Goal: Task Accomplishment & Management: Complete application form

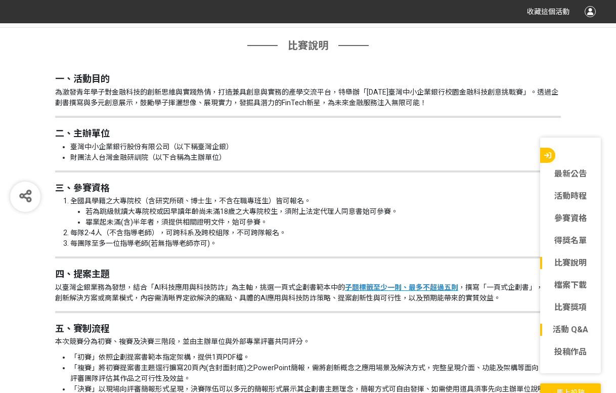
scroll to position [907, 0]
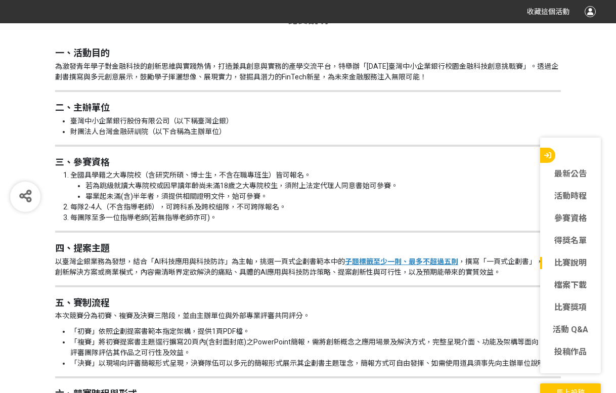
click at [579, 390] on span "馬上投稿" at bounding box center [571, 393] width 28 height 8
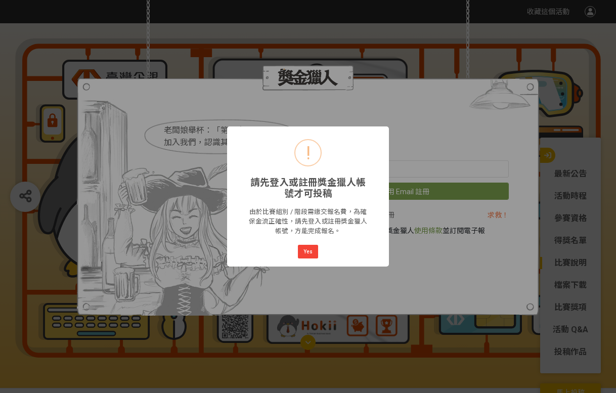
scroll to position [0, 0]
click at [313, 245] on button "Yes" at bounding box center [308, 252] width 20 height 14
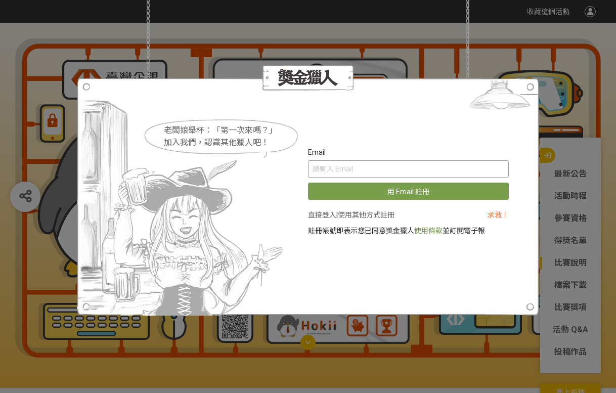
click at [369, 173] on input "text" at bounding box center [408, 168] width 201 height 17
click at [330, 211] on link "直接登入" at bounding box center [322, 215] width 28 height 8
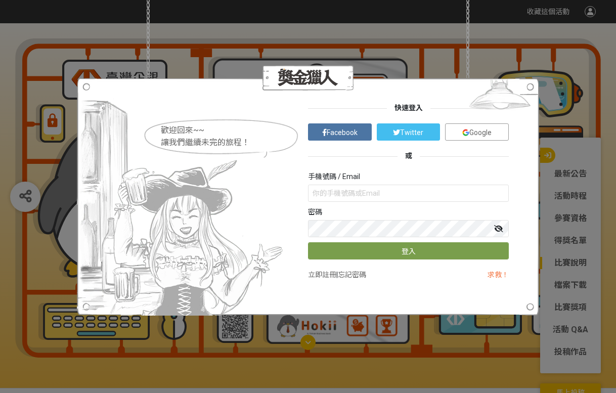
click at [331, 272] on link "立即註冊" at bounding box center [322, 275] width 28 height 8
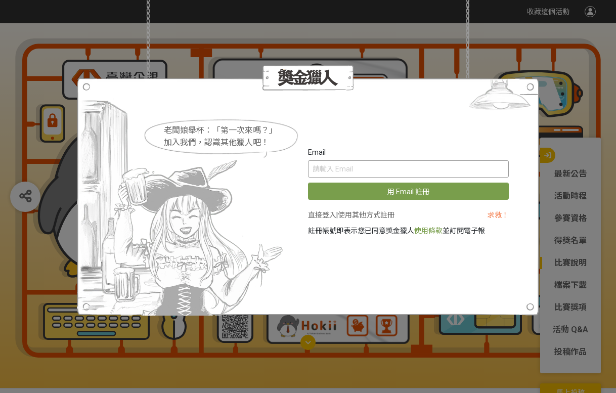
click at [393, 177] on input "text" at bounding box center [408, 168] width 201 height 17
type input "ㄍ"
type input "weiouo123@gmail.com"
click at [308, 183] on button "用 Email 註冊" at bounding box center [408, 191] width 201 height 17
click at [488, 79] on img at bounding box center [500, 97] width 78 height 38
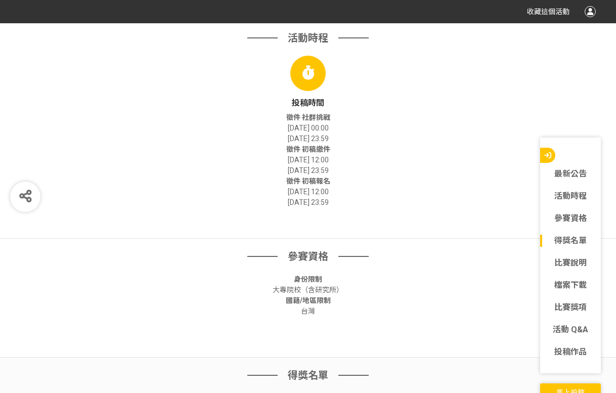
scroll to position [448, 0]
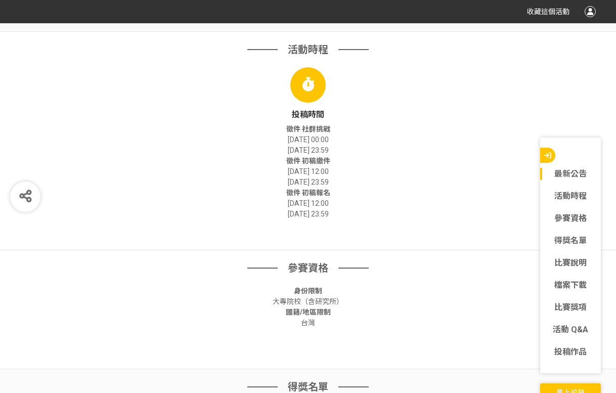
click at [574, 387] on button "馬上投稿" at bounding box center [570, 392] width 61 height 17
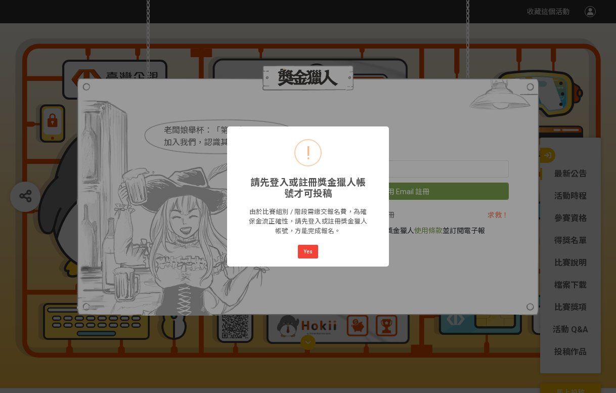
scroll to position [0, 0]
click at [302, 249] on button "Yes" at bounding box center [308, 252] width 20 height 14
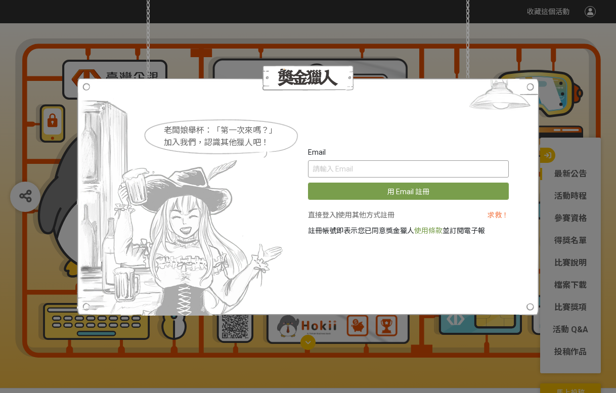
click at [379, 175] on input "text" at bounding box center [408, 168] width 201 height 17
click at [320, 220] on div "直接登入 | 使用其他方式註冊" at bounding box center [388, 215] width 161 height 11
click at [321, 217] on link "直接登入" at bounding box center [322, 215] width 28 height 8
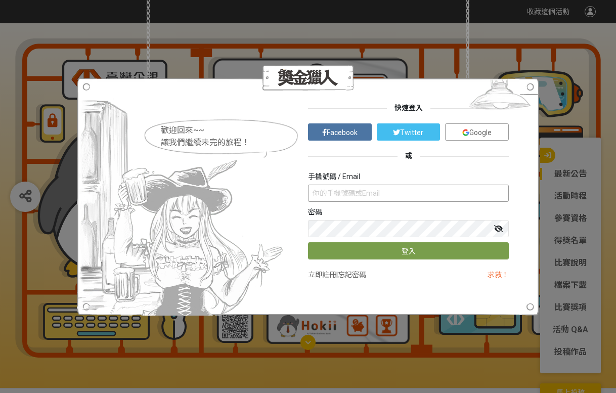
click at [335, 188] on input "text" at bounding box center [408, 193] width 201 height 17
click at [308, 242] on button "登入" at bounding box center [408, 250] width 201 height 17
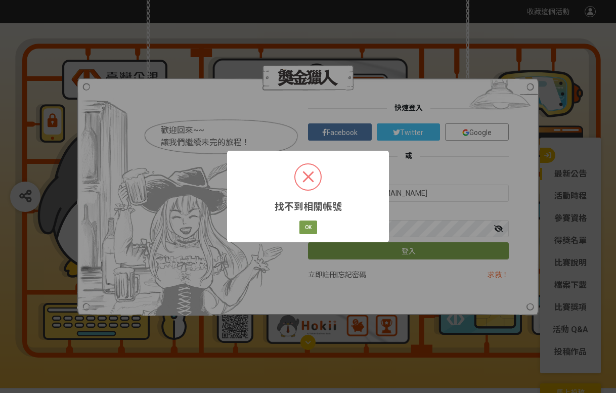
click at [317, 230] on div "OK Cancel" at bounding box center [307, 227] width 21 height 17
click at [313, 228] on button "OK" at bounding box center [309, 228] width 18 height 14
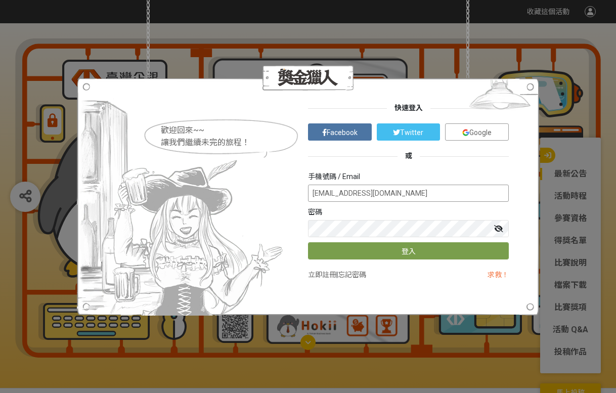
click at [333, 195] on input "weiouo@gmail.com" at bounding box center [408, 193] width 201 height 17
type input "weiouo123@gmail.com"
click at [355, 255] on button "登入" at bounding box center [408, 250] width 201 height 17
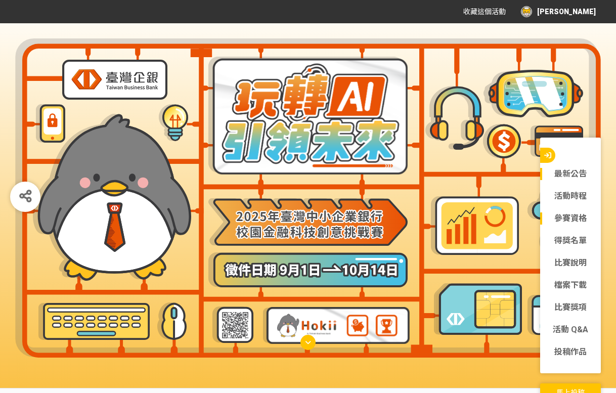
click at [563, 221] on link "參賽資格" at bounding box center [570, 218] width 61 height 12
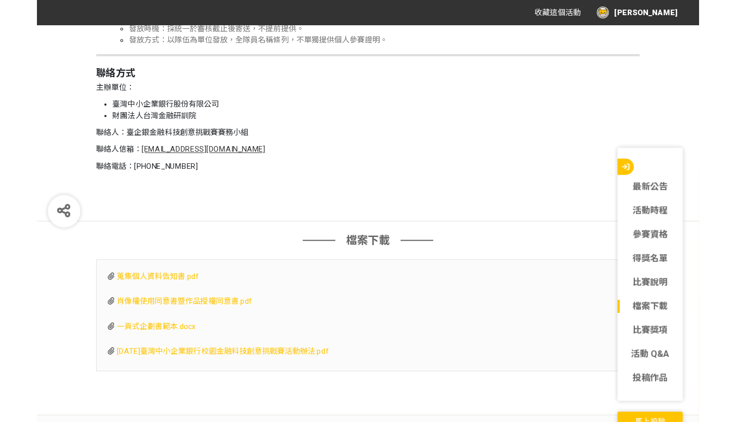
scroll to position [2867, 0]
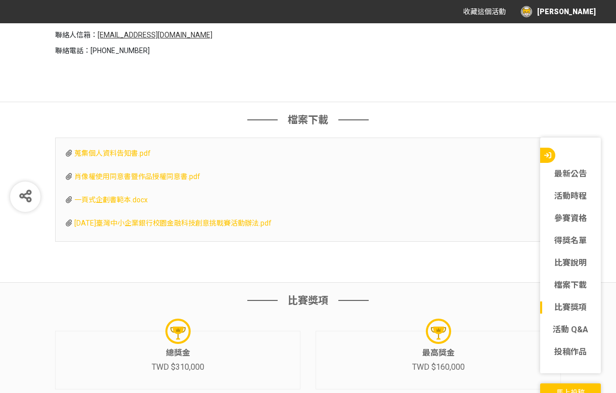
click at [112, 157] on span "蒐集個人資料告知書.pdf" at bounding box center [112, 153] width 76 height 8
click at [170, 227] on span "[DATE]臺灣中小企業銀行校園金融科技創意挑戰賽活動辦法.pdf" at bounding box center [172, 223] width 197 height 8
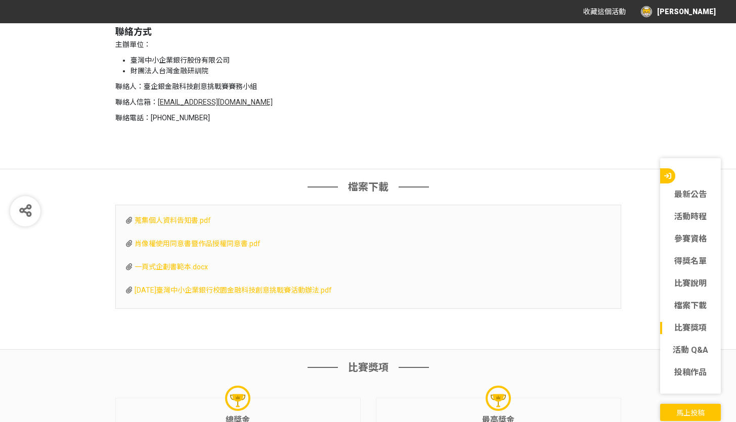
click at [616, 393] on span "馬上投稿" at bounding box center [690, 413] width 28 height 8
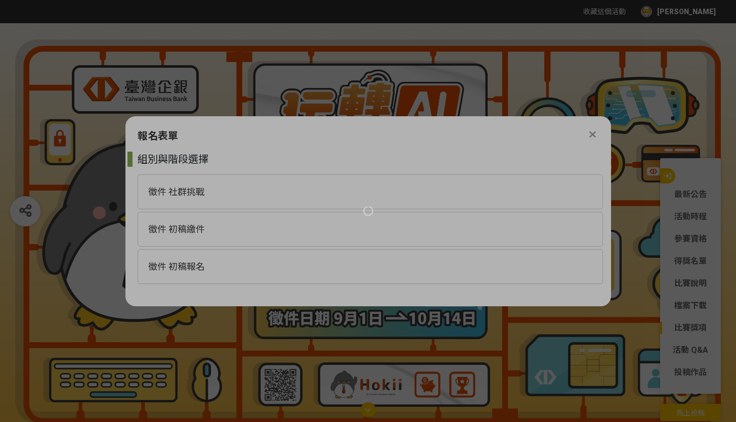
scroll to position [0, 0]
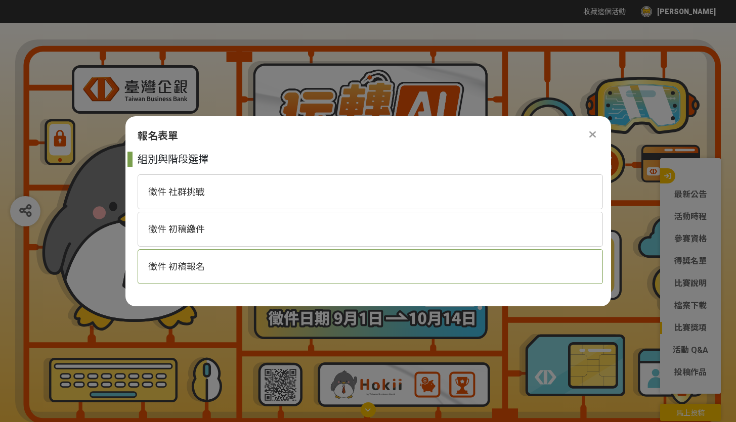
click at [215, 266] on div "徵件 初稿報名" at bounding box center [370, 266] width 465 height 35
select select "185368:185625"
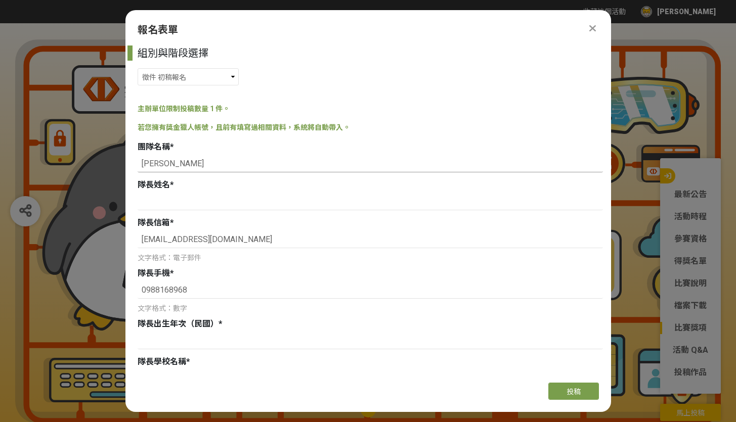
drag, startPoint x: 194, startPoint y: 161, endPoint x: 122, endPoint y: 167, distance: 72.6
click at [202, 166] on input at bounding box center [370, 163] width 465 height 17
type input "z"
type input "防詐一族"
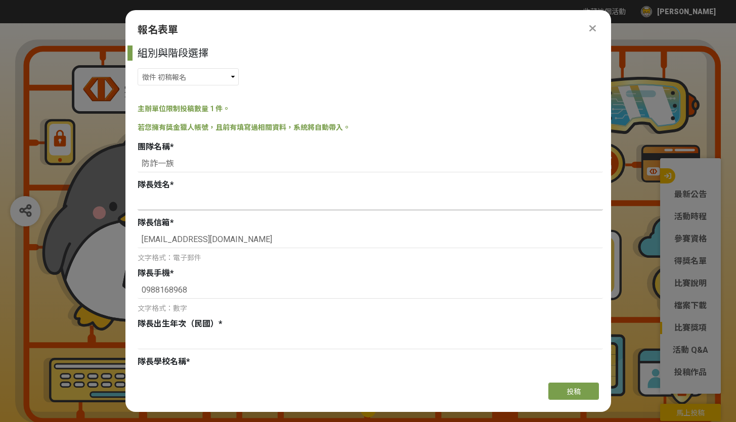
click at [160, 205] on input at bounding box center [370, 201] width 465 height 17
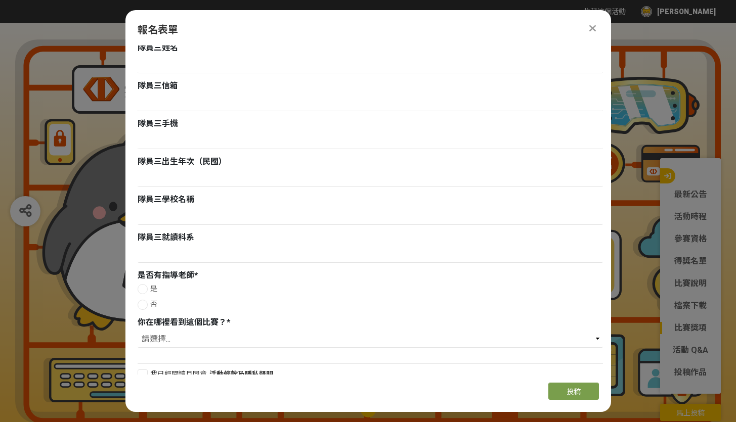
scroll to position [844, 0]
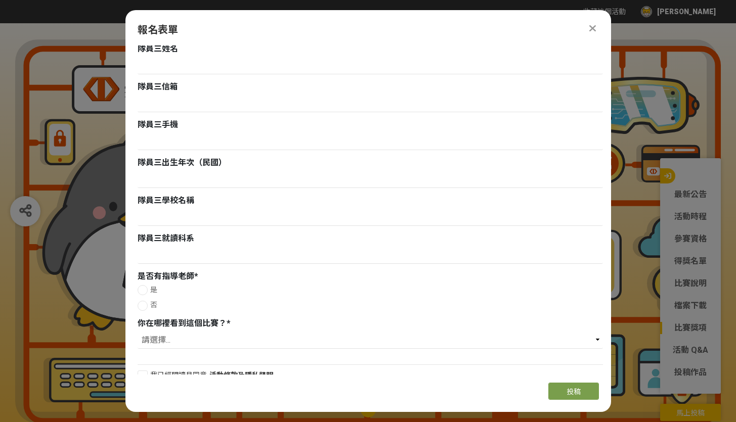
click at [146, 288] on div at bounding box center [143, 290] width 10 height 10
radio input "true"
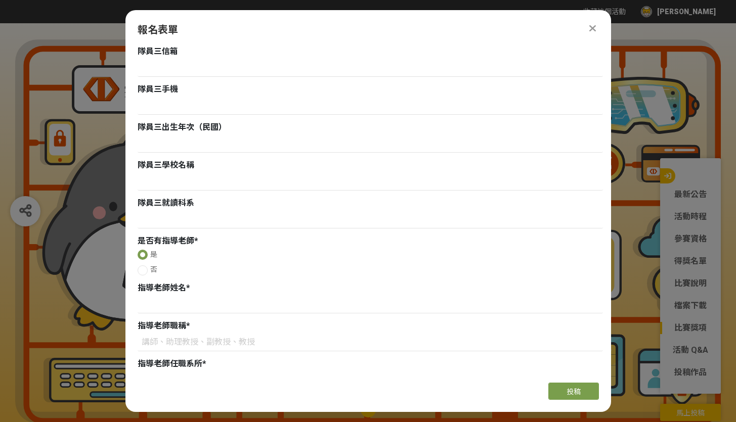
scroll to position [886, 0]
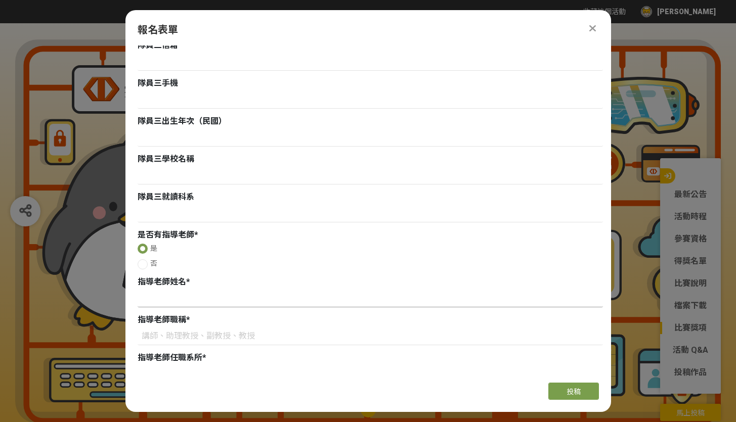
click at [180, 298] on input at bounding box center [370, 298] width 465 height 17
type input "林俊良"
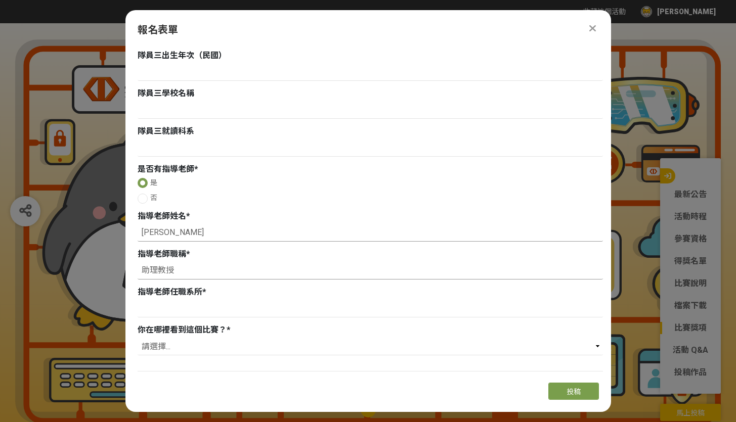
scroll to position [972, 0]
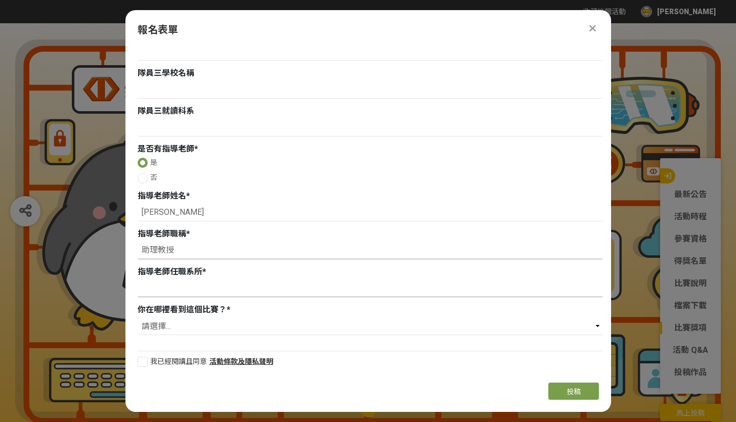
type input "助理教授"
click at [152, 292] on input at bounding box center [370, 288] width 465 height 17
type input "財務金融系"
click at [179, 329] on select "請選擇... 獎金獵人網站 Facebook / Instagram 校園講座 / 老師系上推薦 電子郵件 海報 其他" at bounding box center [370, 326] width 465 height 17
select select "校園講座 / 老師系上推薦"
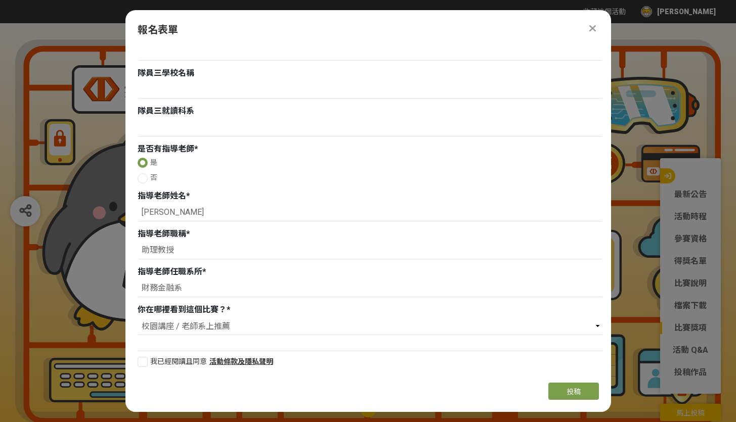
click at [151, 364] on span "我已經閱讀且同意" at bounding box center [178, 362] width 57 height 8
click at [145, 364] on input "我已經閱讀且同意" at bounding box center [141, 362] width 7 height 7
checkbox input "false"
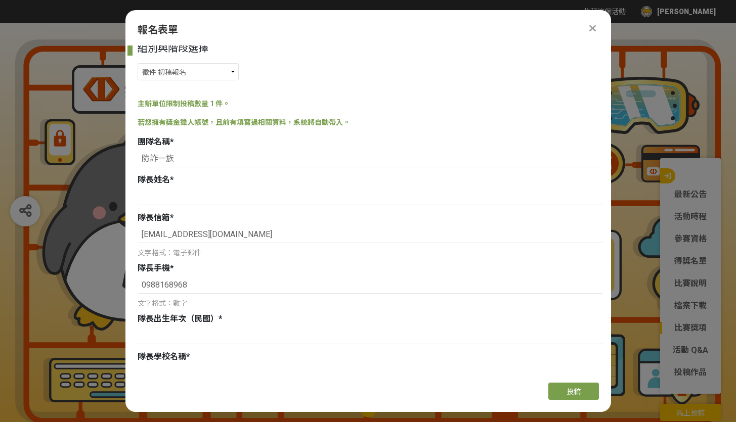
scroll to position [1, 0]
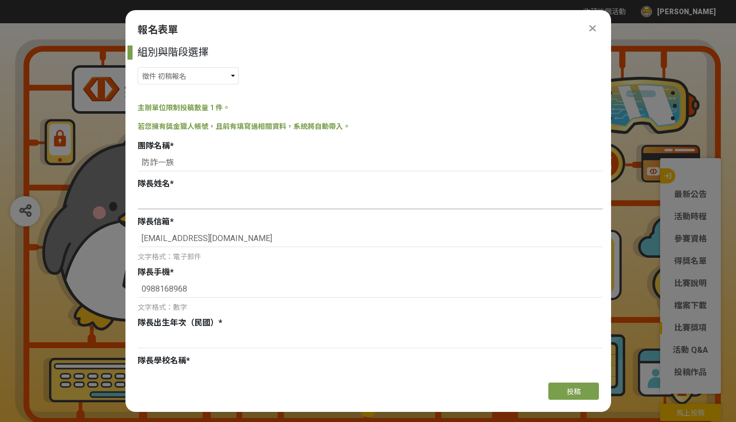
click at [212, 202] on input at bounding box center [370, 200] width 465 height 17
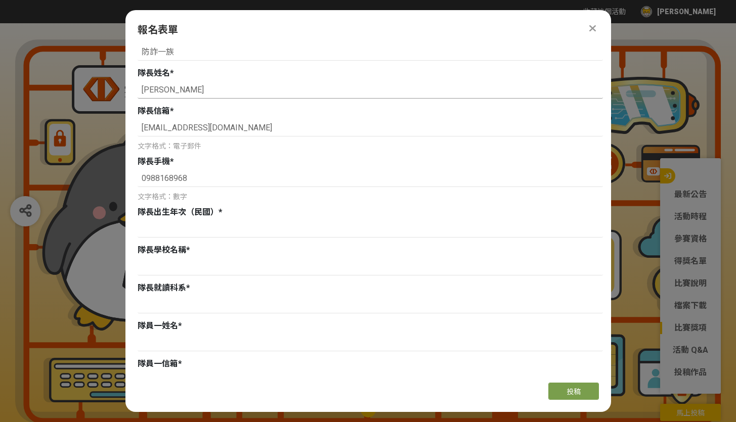
scroll to position [123, 0]
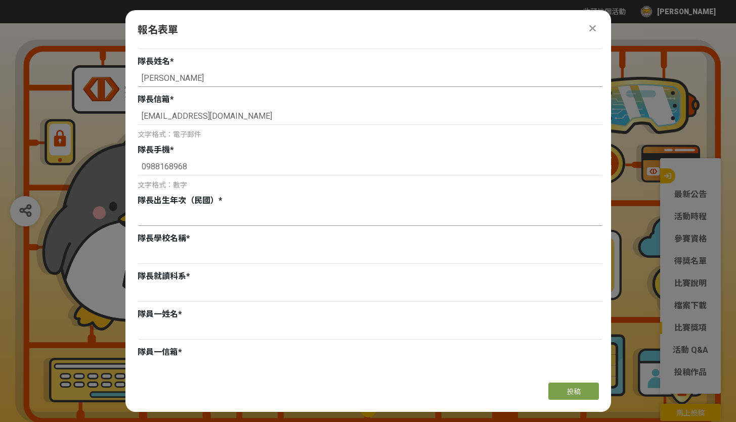
type input "[PERSON_NAME]"
drag, startPoint x: 155, startPoint y: 220, endPoint x: 143, endPoint y: 207, distance: 18.2
click at [143, 207] on div "隊長出生年次（民國） *" at bounding box center [370, 212] width 465 height 34
type input "ㄉ"
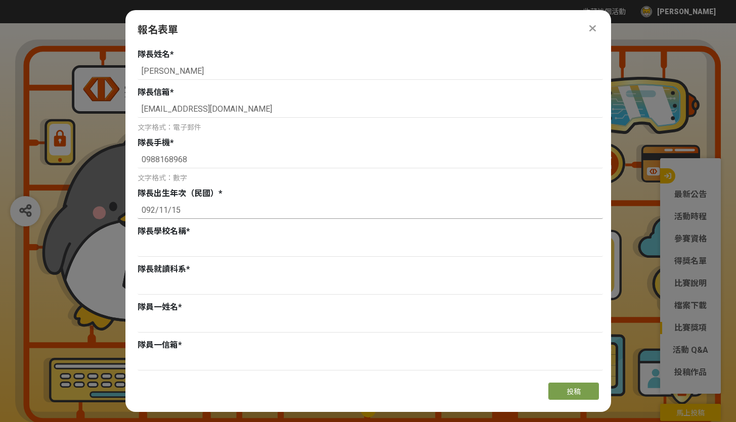
scroll to position [132, 0]
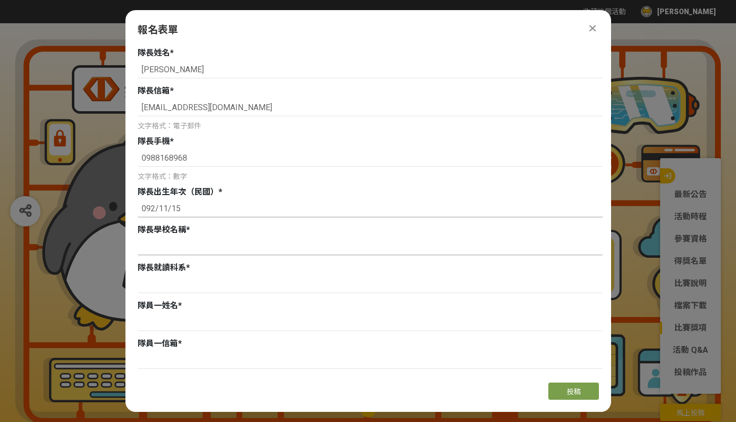
type input "092/11/15"
click at [145, 250] on input at bounding box center [370, 246] width 465 height 17
type input "f"
type input "5"
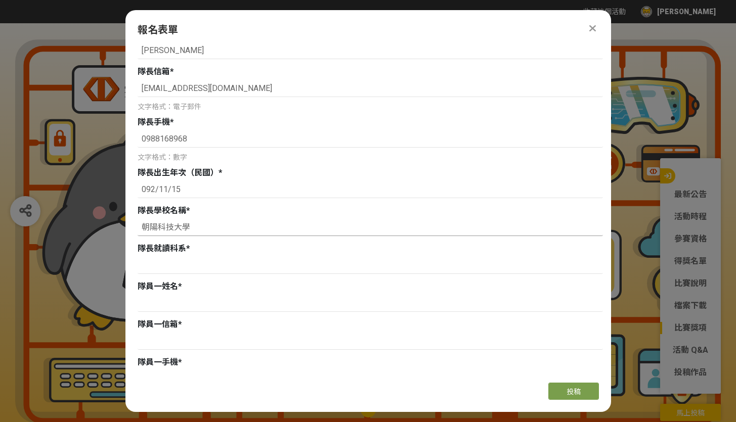
scroll to position [156, 0]
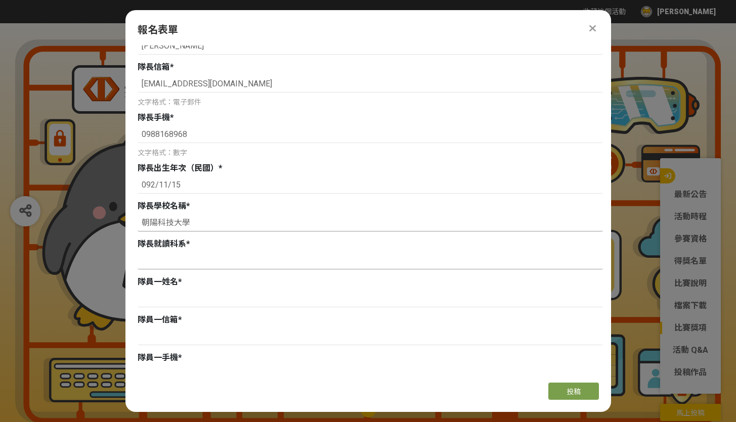
type input "朝陽科技大學"
click at [154, 254] on input at bounding box center [370, 260] width 465 height 17
type input "財務金融系"
type input "陳嘉娸"
drag, startPoint x: 193, startPoint y: 219, endPoint x: 142, endPoint y: 228, distance: 52.4
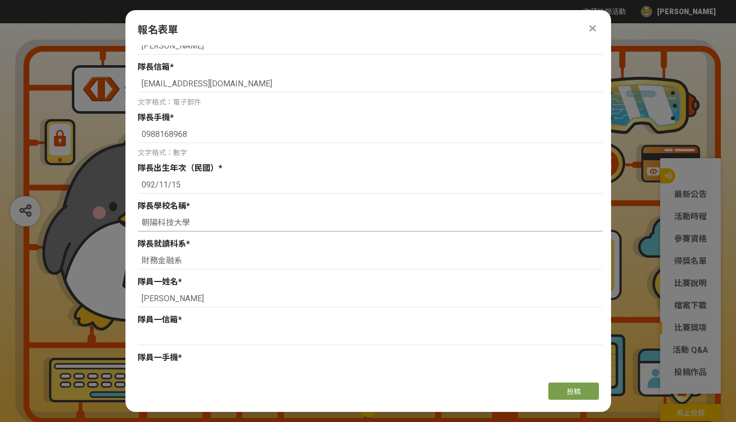
click at [142, 228] on input "朝陽科技大學" at bounding box center [370, 223] width 465 height 17
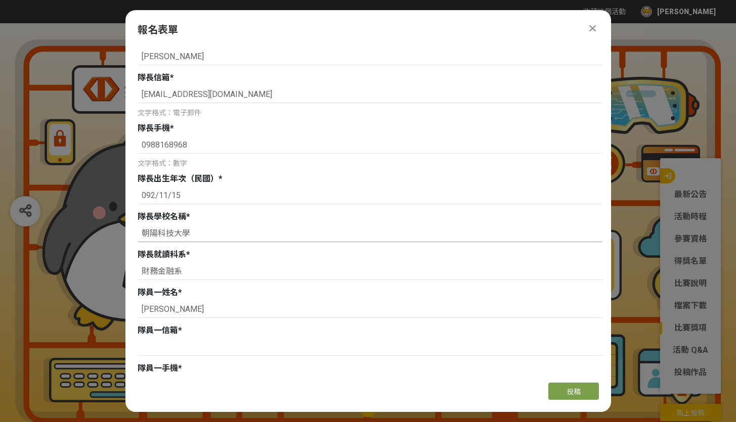
scroll to position [145, 0]
click at [181, 352] on input at bounding box center [370, 347] width 465 height 17
type input "ㄩ"
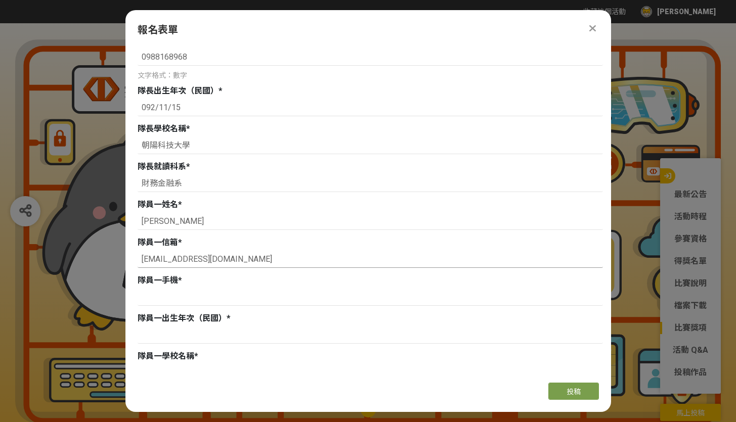
scroll to position [242, 0]
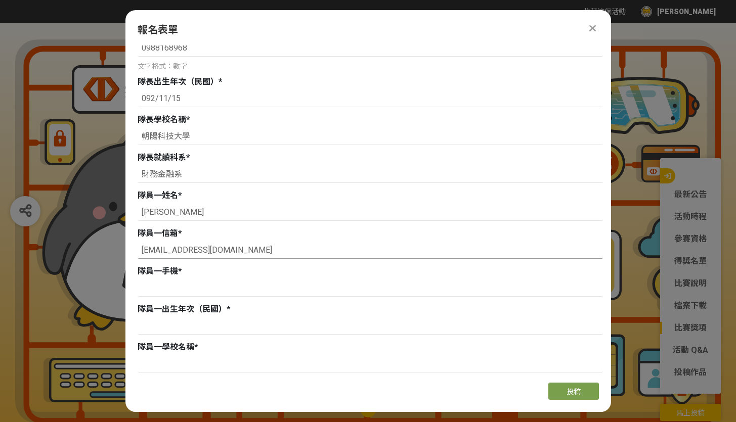
type input "momo9999333@gmail.com"
click at [267, 296] on input at bounding box center [370, 288] width 465 height 17
type input "0984209534"
click at [210, 331] on input at bounding box center [370, 326] width 465 height 17
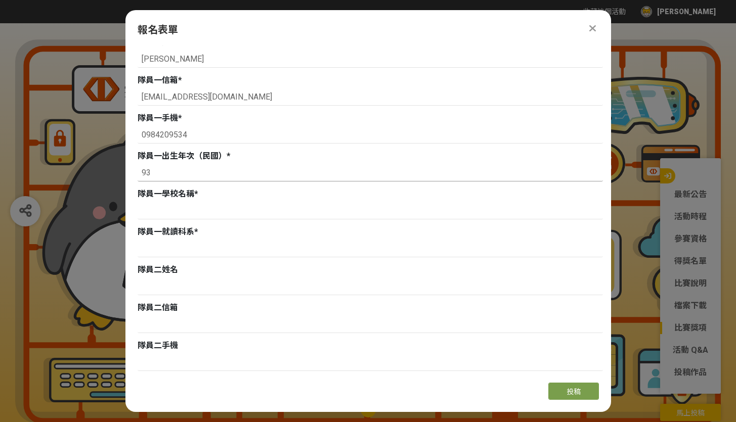
scroll to position [399, 0]
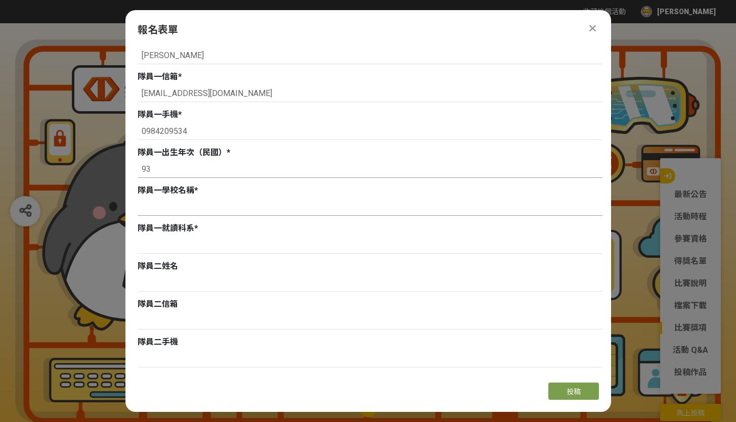
type input "93"
click at [139, 203] on input at bounding box center [370, 207] width 465 height 17
type input "t"
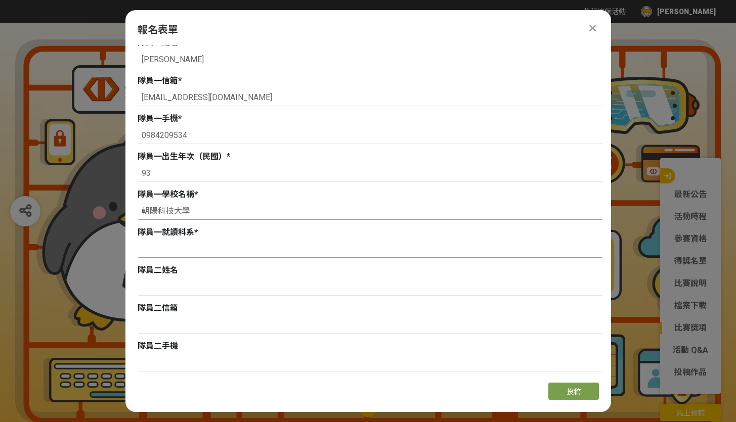
type input "朝陽科技大學"
click at [163, 257] on input at bounding box center [370, 249] width 465 height 17
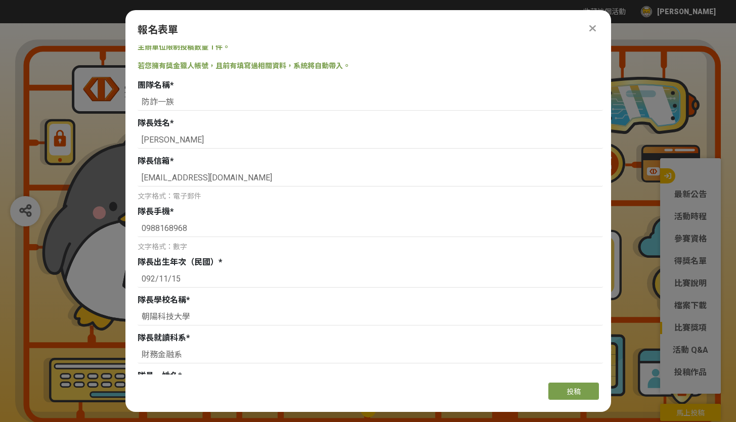
scroll to position [41, 0]
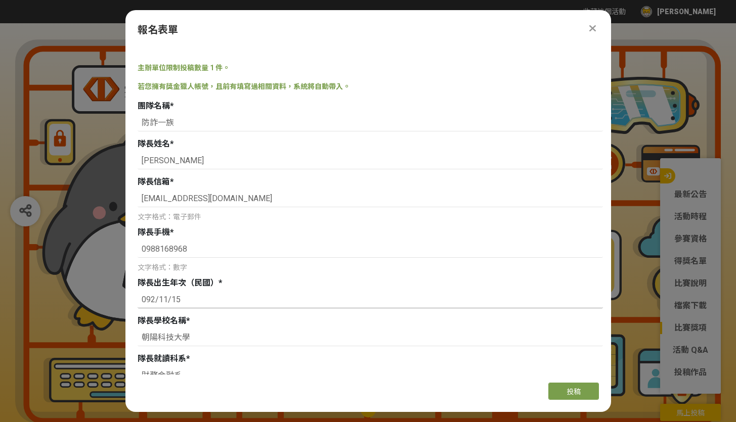
click at [194, 300] on input "092/11/15" at bounding box center [370, 299] width 465 height 17
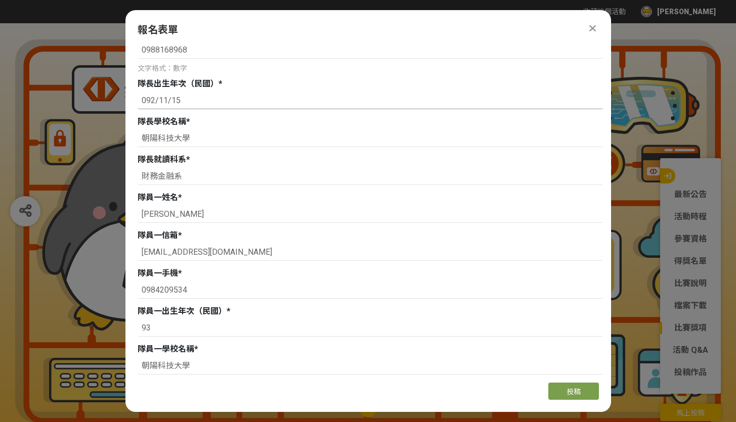
scroll to position [237, 0]
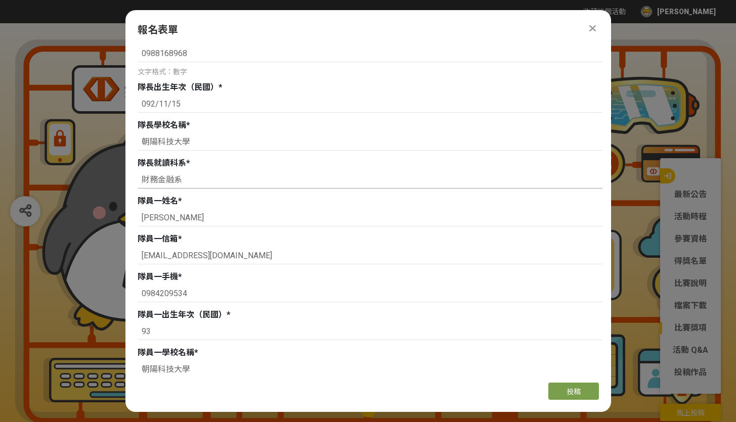
drag, startPoint x: 185, startPoint y: 181, endPoint x: 114, endPoint y: 180, distance: 71.4
click at [172, 331] on input "93" at bounding box center [370, 331] width 465 height 17
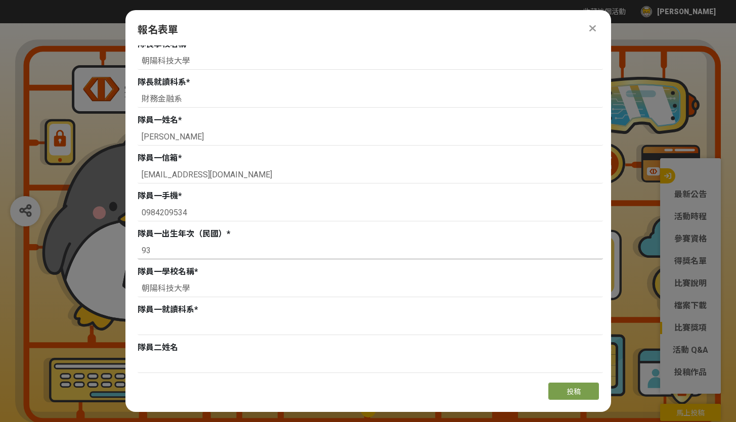
scroll to position [325, 0]
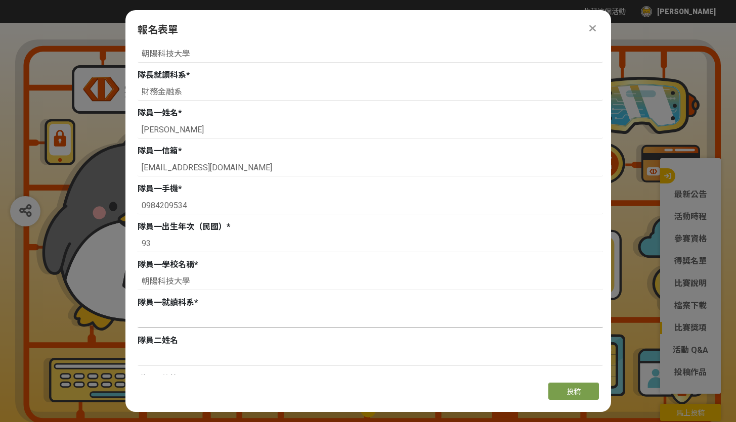
click at [165, 325] on input at bounding box center [370, 319] width 465 height 17
paste input "財務金融系"
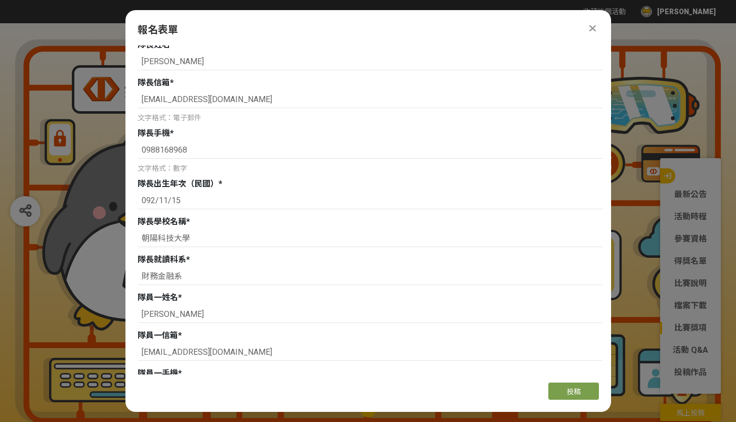
scroll to position [137, 0]
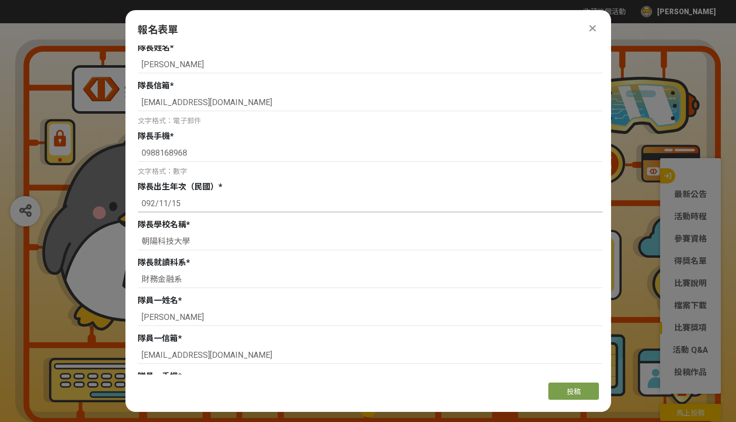
type input "財務金融系"
click at [178, 204] on input "092/11/15" at bounding box center [370, 203] width 465 height 17
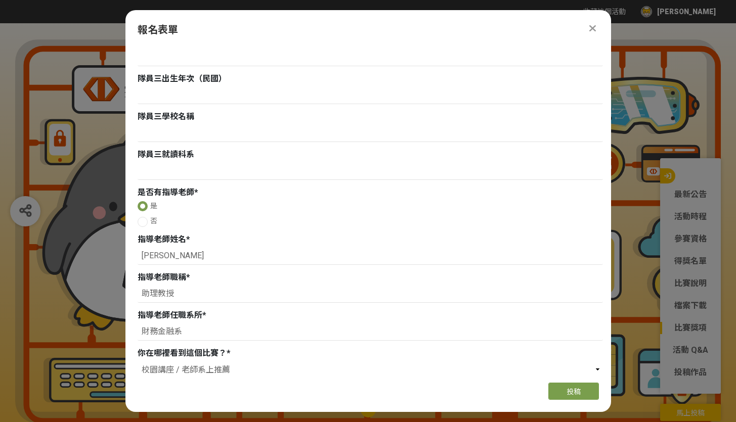
scroll to position [972, 0]
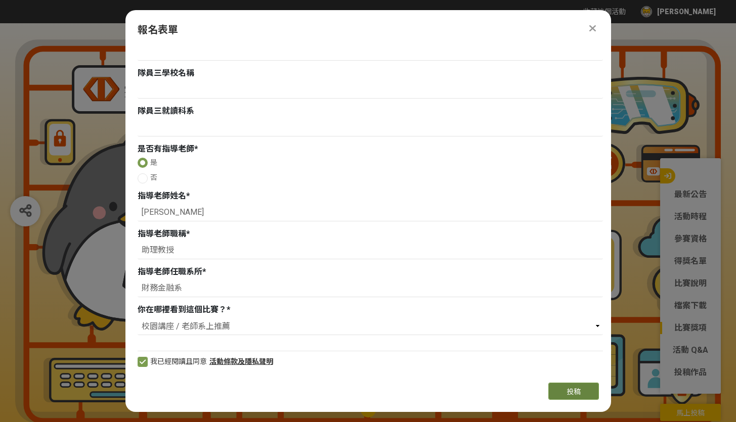
type input "92"
click at [579, 393] on span "投稿" at bounding box center [574, 392] width 14 height 8
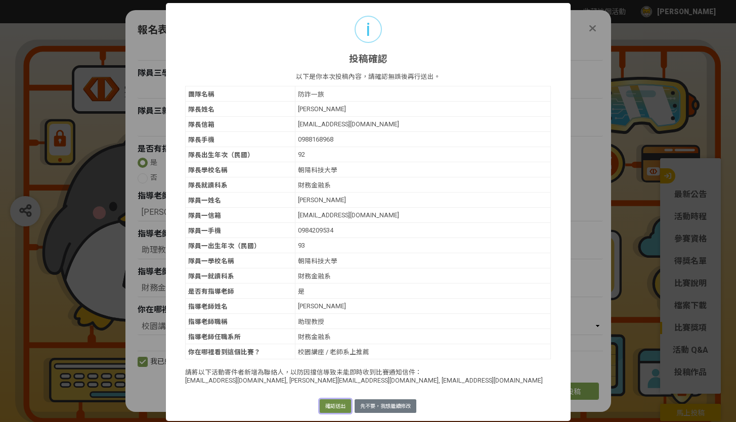
click at [325, 393] on button "確認送出" at bounding box center [335, 407] width 31 height 14
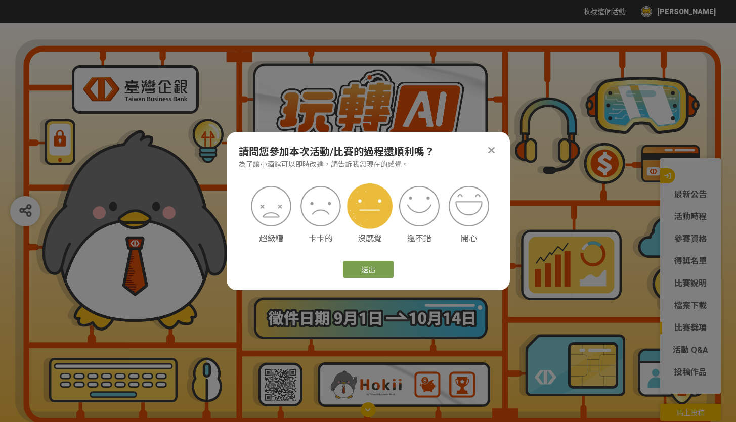
click at [362, 224] on img at bounding box center [370, 207] width 46 height 46
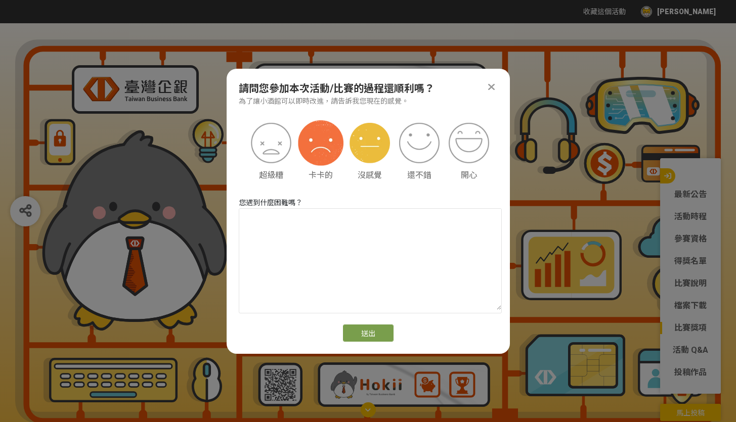
click at [322, 158] on img at bounding box center [321, 143] width 46 height 46
click at [316, 214] on textarea at bounding box center [370, 259] width 262 height 101
type textarea "ㄢ"
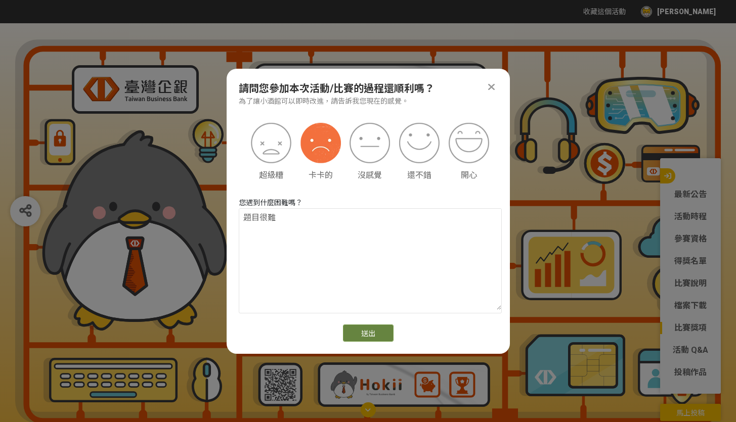
type textarea "題目很難"
click at [361, 335] on button "送出" at bounding box center [368, 333] width 51 height 17
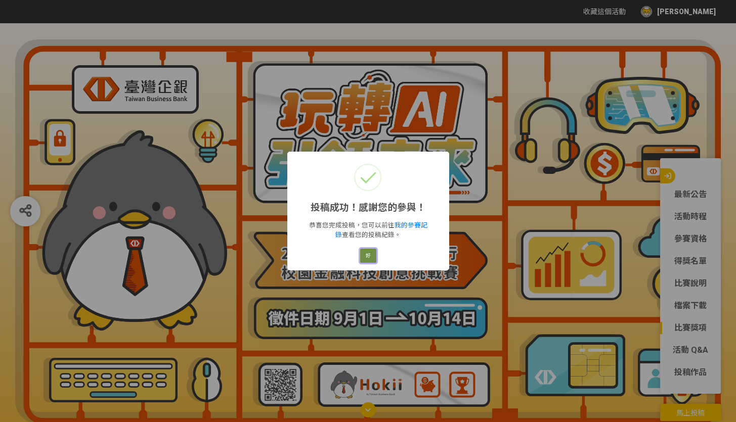
click at [374, 250] on button "好" at bounding box center [368, 256] width 16 height 14
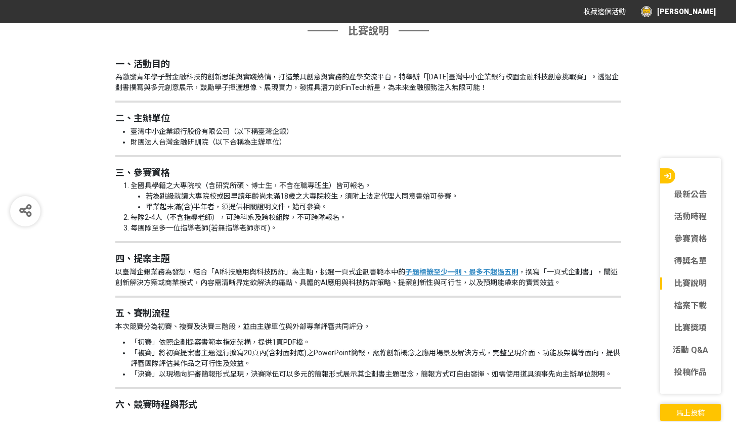
scroll to position [964, 0]
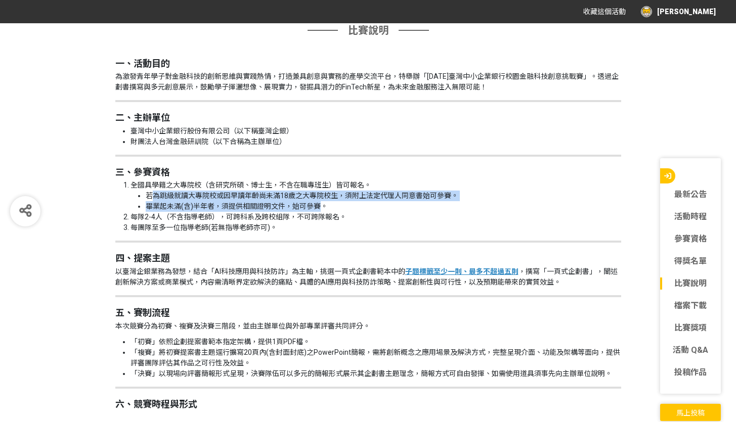
drag, startPoint x: 151, startPoint y: 196, endPoint x: 317, endPoint y: 202, distance: 166.1
click at [321, 203] on ul "若為跳級就讀大專院校或因早讀年齡尚未滿18歲之大專院校生，須附上法定代理人同意書始可參賽。 畢業起未滿(含)半年者，須提供相關證明文件，始可參賽。" at bounding box center [376, 201] width 491 height 21
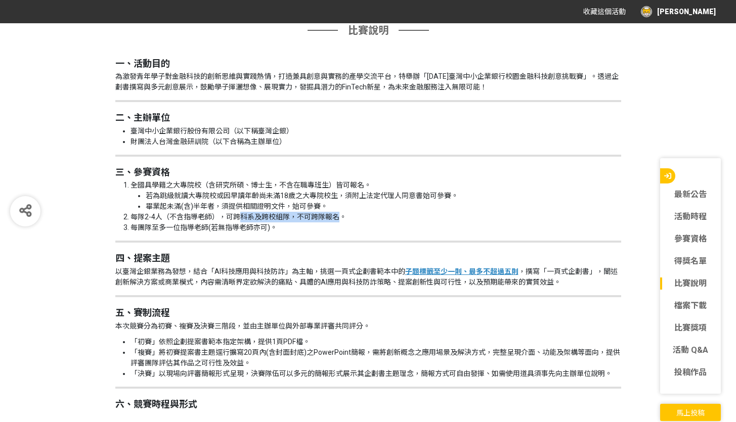
drag, startPoint x: 237, startPoint y: 221, endPoint x: 340, endPoint y: 217, distance: 102.8
click at [340, 217] on li "每隊2-4人（不含指導老師），可跨科系及跨校組隊，不可跨隊報名。" at bounding box center [376, 217] width 491 height 11
drag, startPoint x: 131, startPoint y: 228, endPoint x: 267, endPoint y: 232, distance: 136.2
click at [267, 232] on li "每團隊至多一位指導老師(若無指導老師亦可)。" at bounding box center [376, 228] width 491 height 11
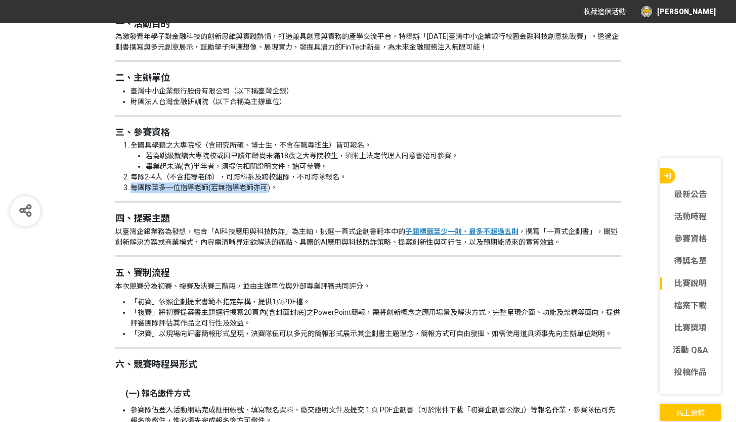
scroll to position [1053, 0]
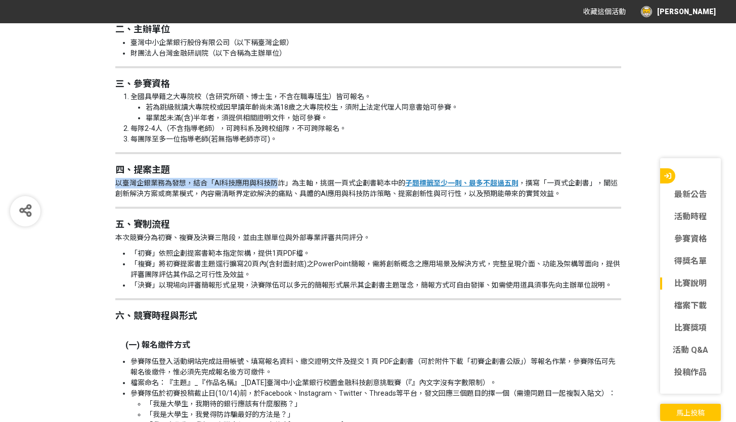
drag, startPoint x: 113, startPoint y: 185, endPoint x: 266, endPoint y: 181, distance: 152.3
drag, startPoint x: 212, startPoint y: 182, endPoint x: 281, endPoint y: 181, distance: 68.8
click at [281, 181] on p "以臺灣企銀業務為發想，結合「AI科技應用與科技防詐」為主軸，挑選一頁式企劃書範本中的 子題標籤至少一則、最多不超過五則 ，撰寫「一頁式企劃書」，闡述創新解決方…" at bounding box center [368, 188] width 506 height 21
click at [331, 186] on p "以臺灣企銀業務為發想，結合「AI科技應用與科技防詐」為主軸，挑選一頁式企劃書範本中的 子題標籤至少一則、最多不超過五則 ，撰寫「一頁式企劃書」，闡述創新解決方…" at bounding box center [368, 188] width 506 height 21
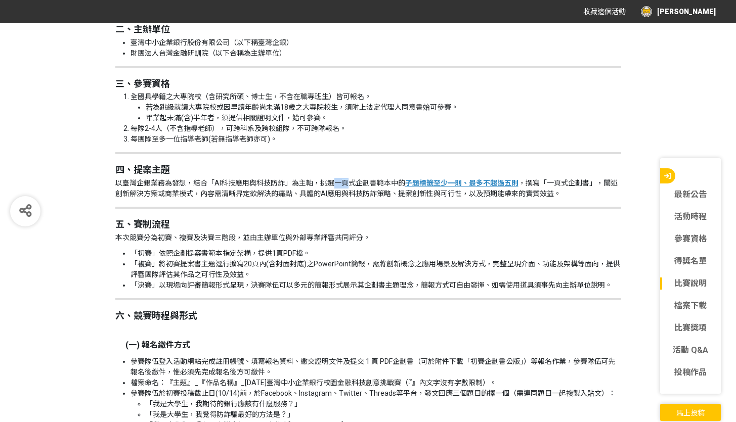
click at [331, 186] on p "以臺灣企銀業務為發想，結合「AI科技應用與科技防詐」為主軸，挑選一頁式企劃書範本中的 子題標籤至少一則、最多不超過五則 ，撰寫「一頁式企劃書」，闡述創新解決方…" at bounding box center [368, 188] width 506 height 21
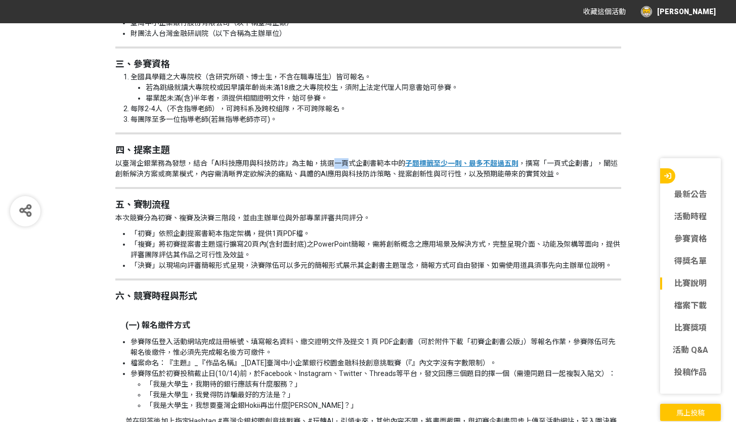
scroll to position [1073, 0]
click at [167, 245] on li "「複賽」將初賽提案書主題逕行擴寫20頁內(含封面封底)之PowerPoint簡報，需將創新概念之應用場景及解決方式，完整呈現介面、功能及架構等面向，提供評審團…" at bounding box center [376, 249] width 491 height 21
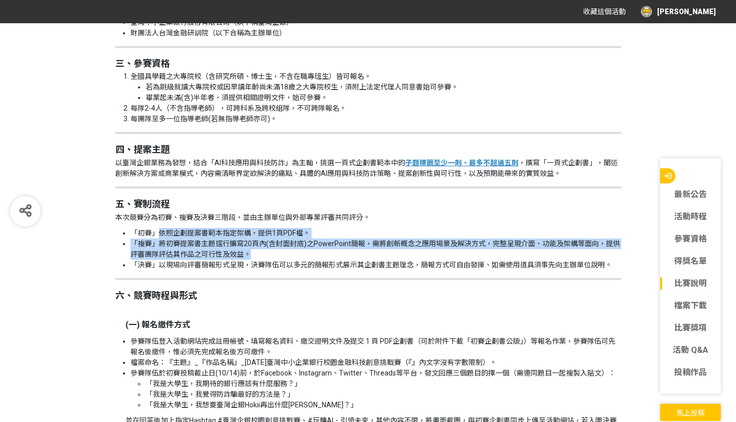
drag, startPoint x: 160, startPoint y: 238, endPoint x: 275, endPoint y: 254, distance: 116.0
click at [275, 254] on ul "「初賽」依照企劃提案書範本指定架構，提供1頁PDF檔。 「複賽」將初賽提案書主題逕行擴寫20頁內(含封面封底)之PowerPoint簡報，需將創新概念之應用場…" at bounding box center [368, 249] width 506 height 42
click at [275, 254] on li "「複賽」將初賽提案書主題逕行擴寫20頁內(含封面封底)之PowerPoint簡報，需將創新概念之應用場景及解決方式，完整呈現介面、功能及架構等面向，提供評審團…" at bounding box center [376, 249] width 491 height 21
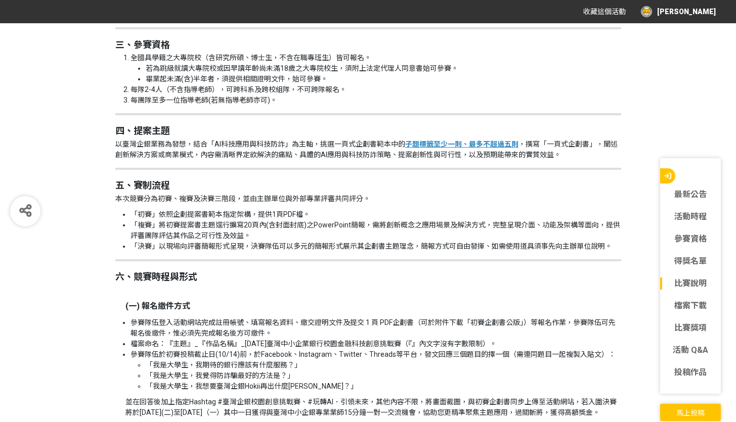
scroll to position [1092, 0]
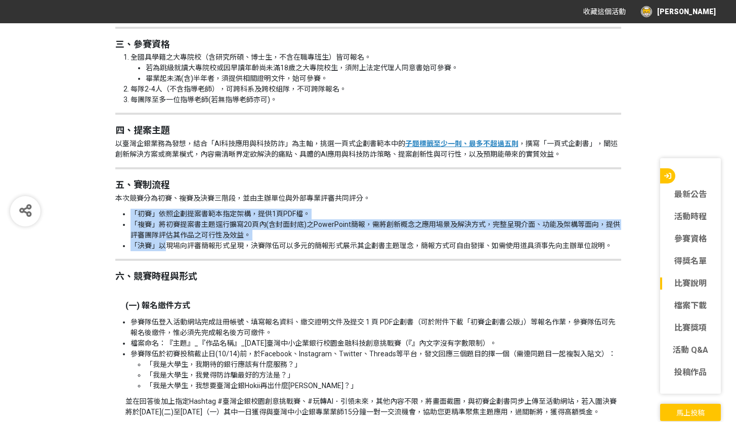
drag, startPoint x: 163, startPoint y: 250, endPoint x: 442, endPoint y: 252, distance: 278.8
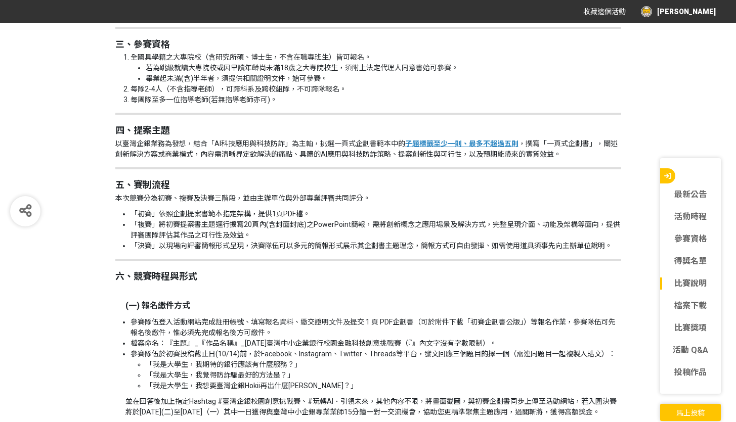
click at [298, 290] on p at bounding box center [373, 289] width 496 height 11
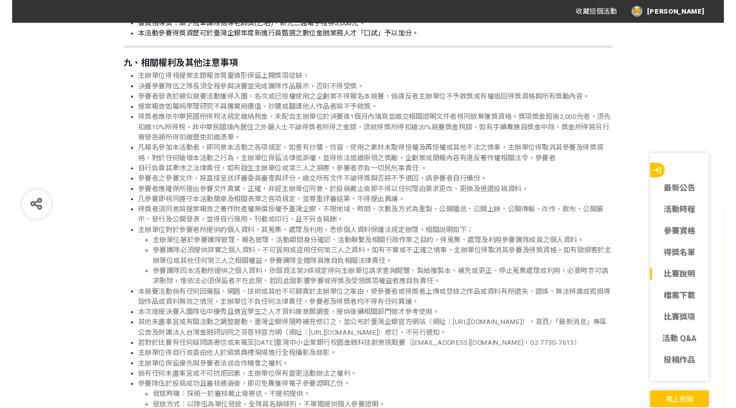
scroll to position [2432, 0]
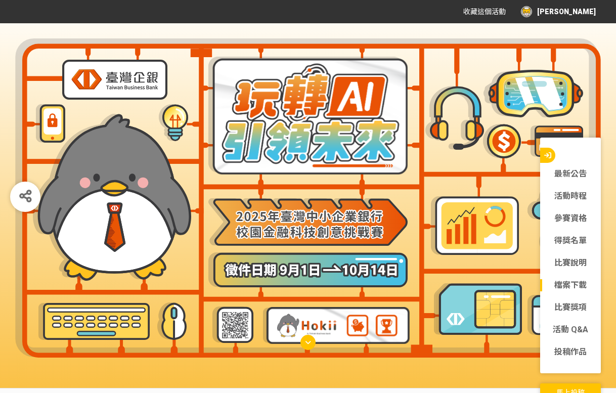
click at [572, 287] on link "檔案下載" at bounding box center [570, 285] width 61 height 12
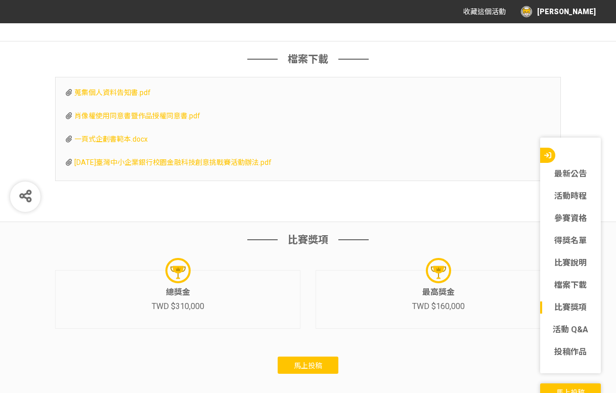
scroll to position [2931, 0]
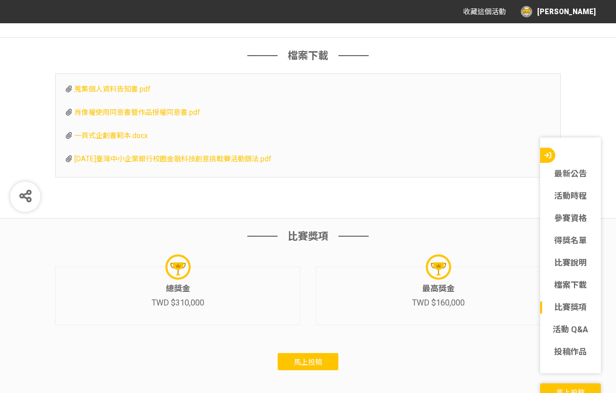
click at [119, 140] on span "一頁式企劃書範本.docx" at bounding box center [110, 136] width 73 height 8
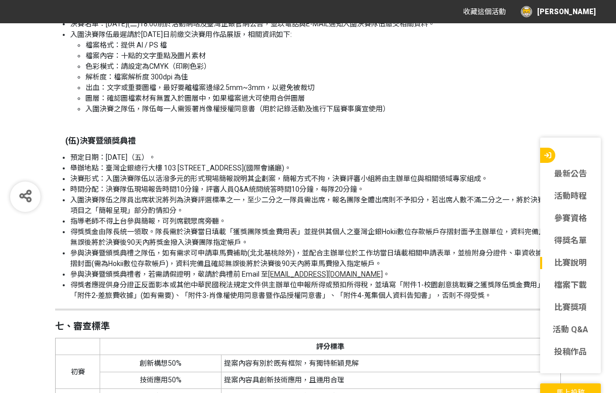
scroll to position [1737, 0]
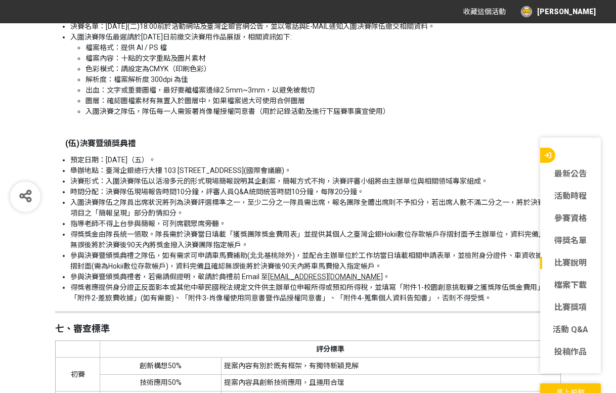
click at [575, 261] on link "比賽說明" at bounding box center [570, 263] width 61 height 12
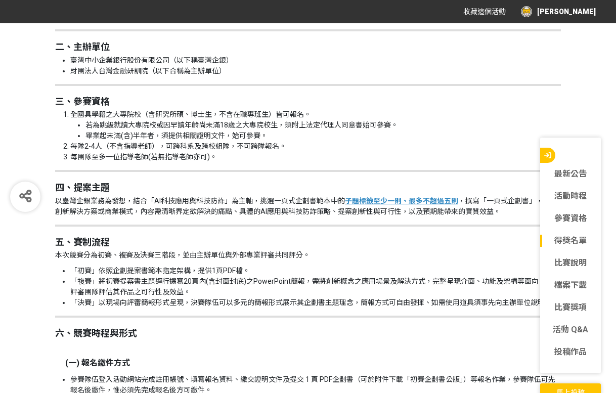
scroll to position [966, 0]
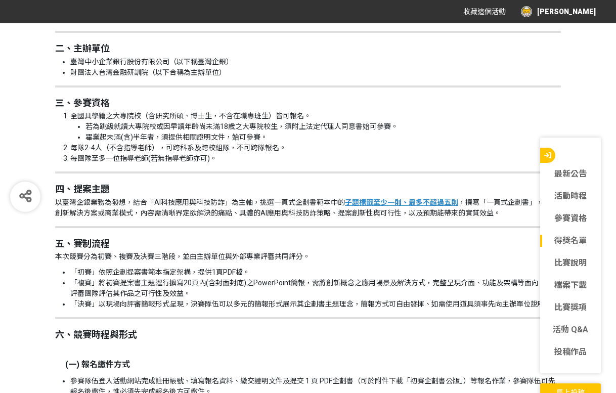
click at [545, 154] on icon "button" at bounding box center [547, 154] width 7 height 7
